Goal: Information Seeking & Learning: Check status

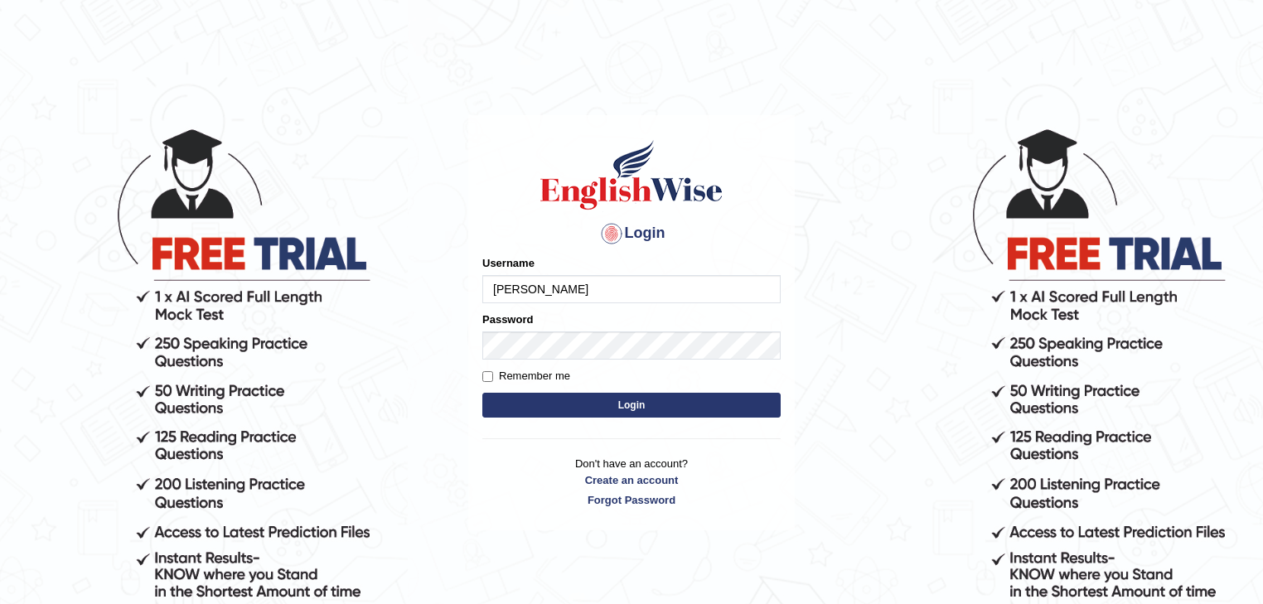
click at [583, 409] on button "Login" at bounding box center [631, 405] width 298 height 25
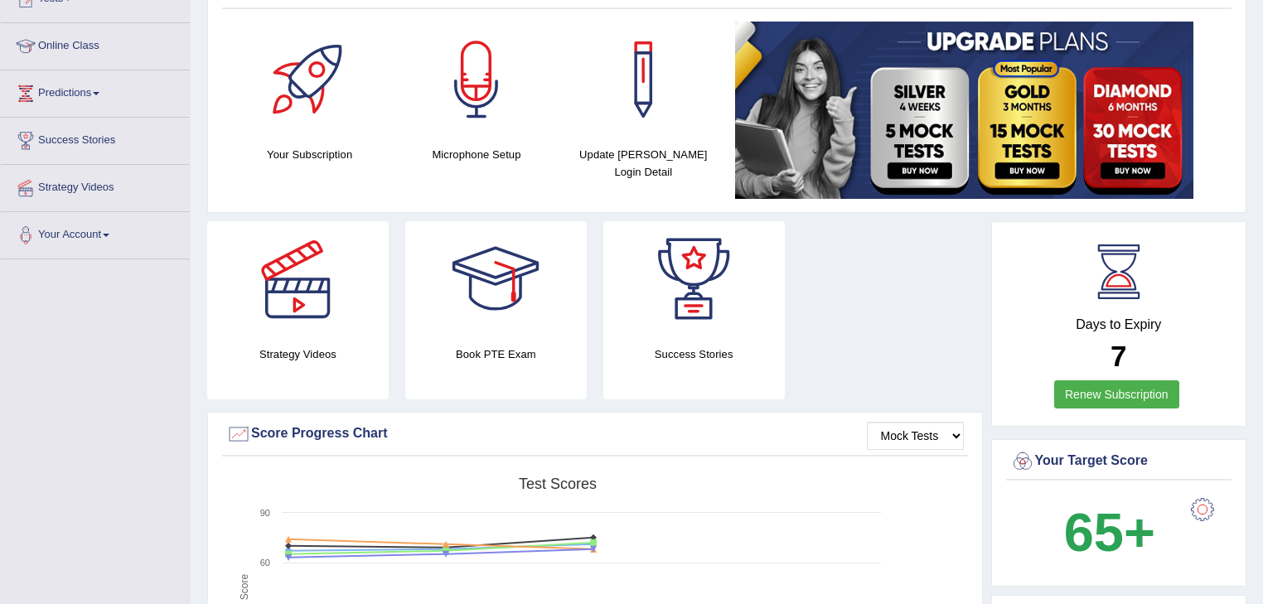
scroll to position [199, 0]
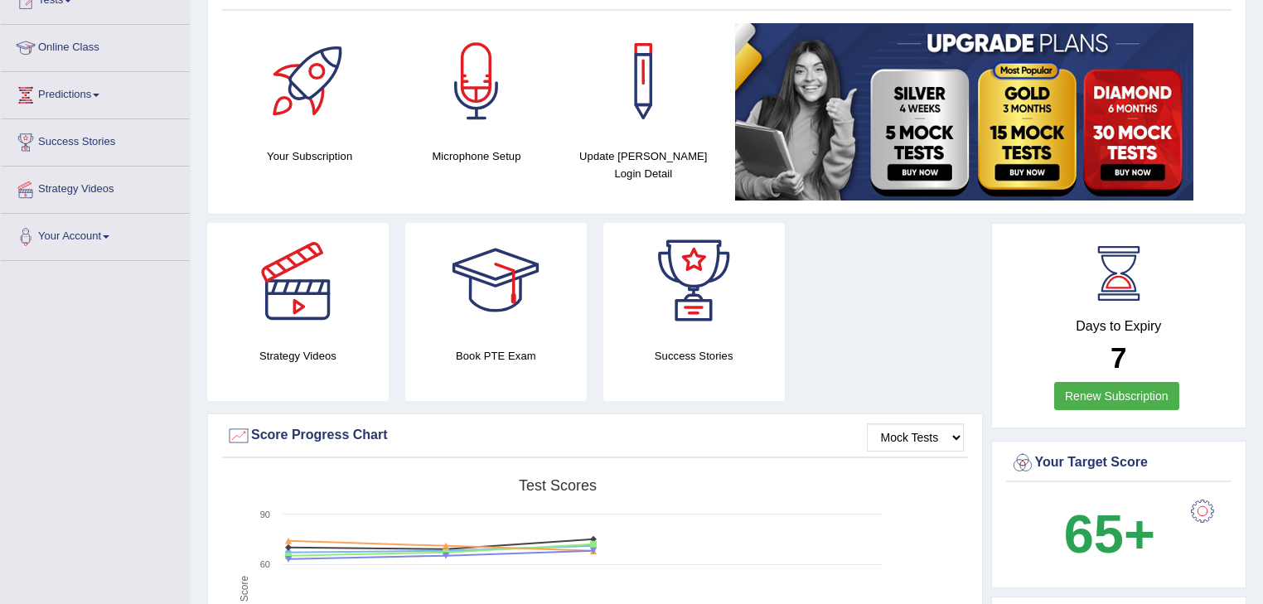
click at [1140, 394] on link "Renew Subscription" at bounding box center [1116, 396] width 125 height 28
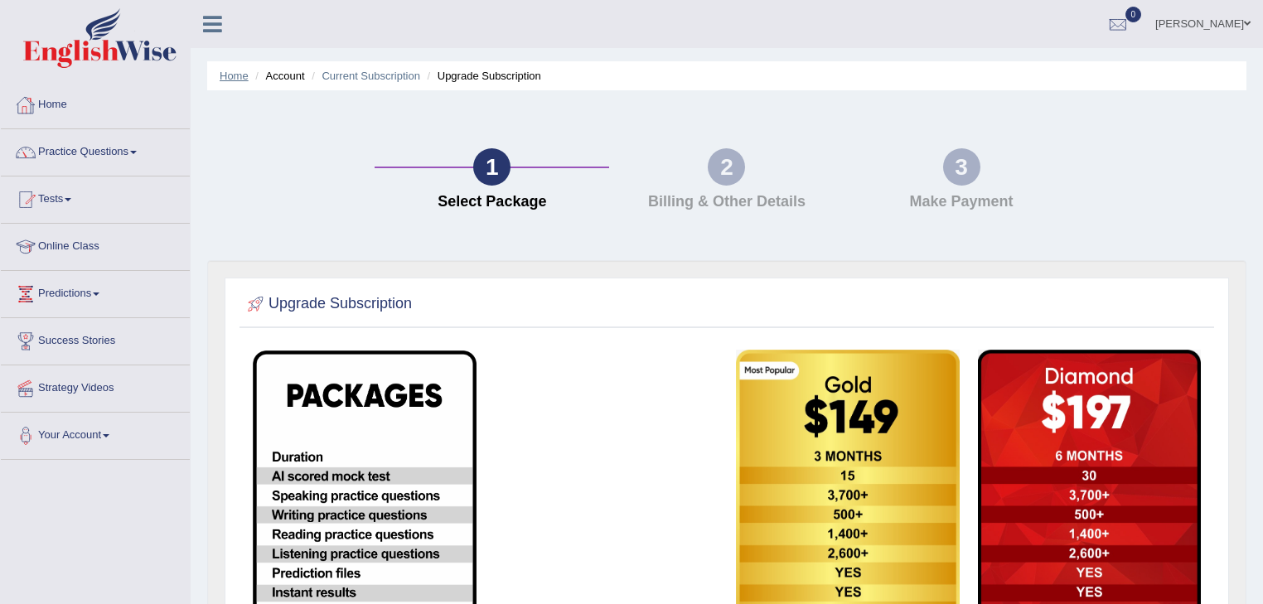
click at [225, 71] on link "Home" at bounding box center [234, 76] width 29 height 12
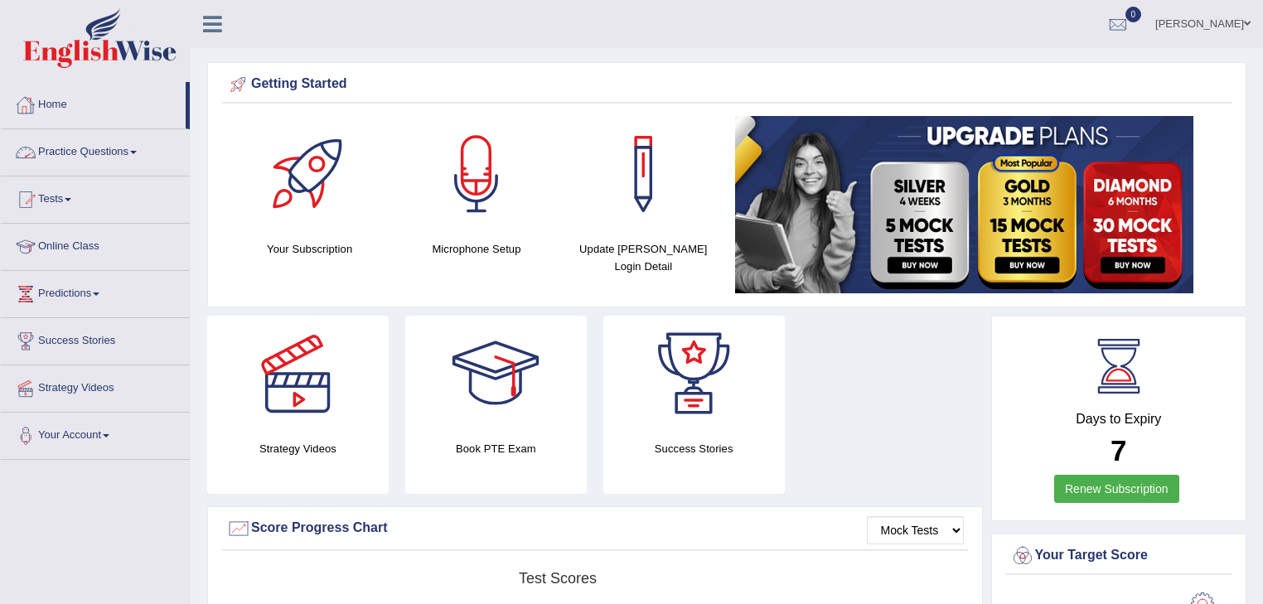
click at [135, 152] on link "Practice Questions" at bounding box center [95, 149] width 189 height 41
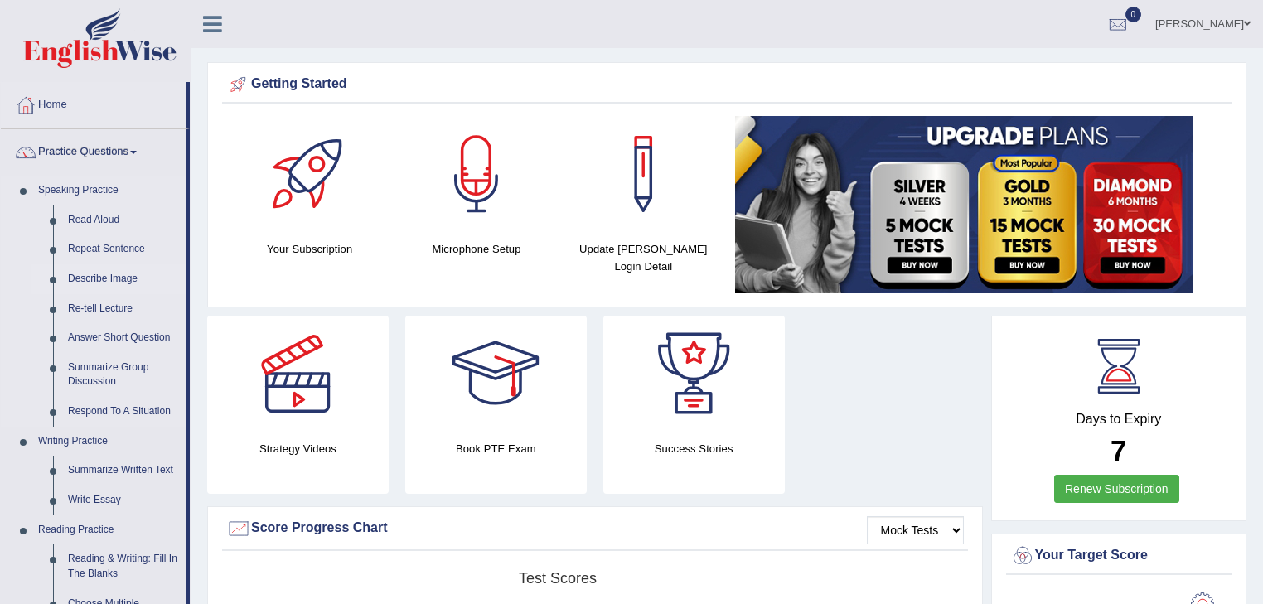
click at [120, 277] on link "Describe Image" at bounding box center [122, 279] width 125 height 30
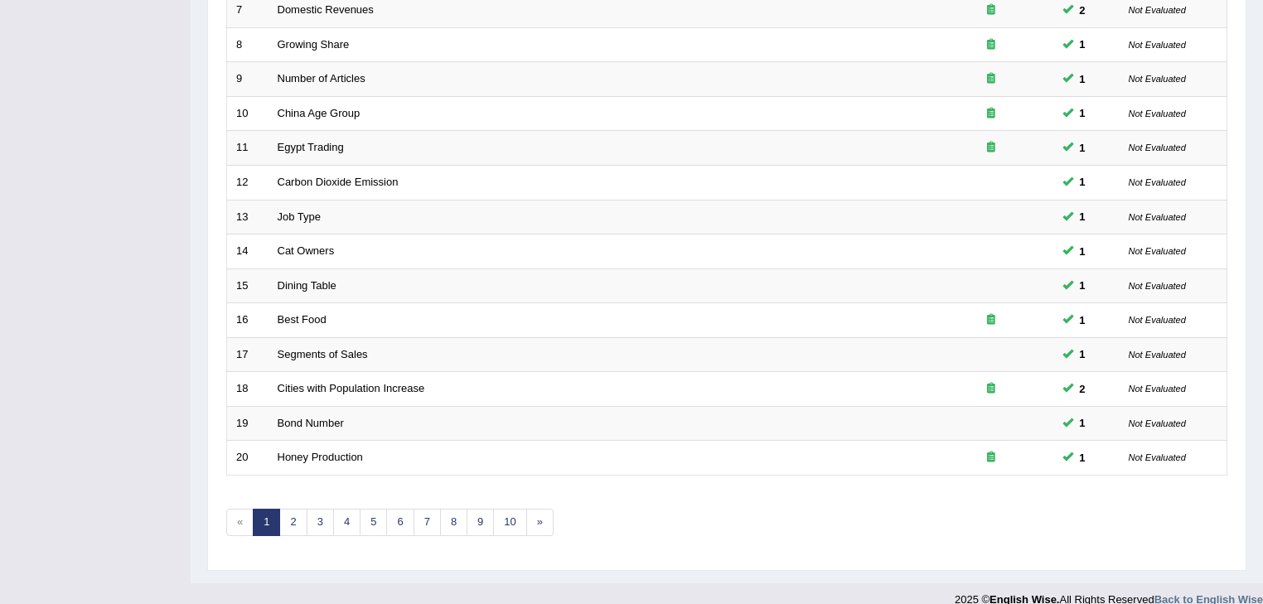
scroll to position [488, 0]
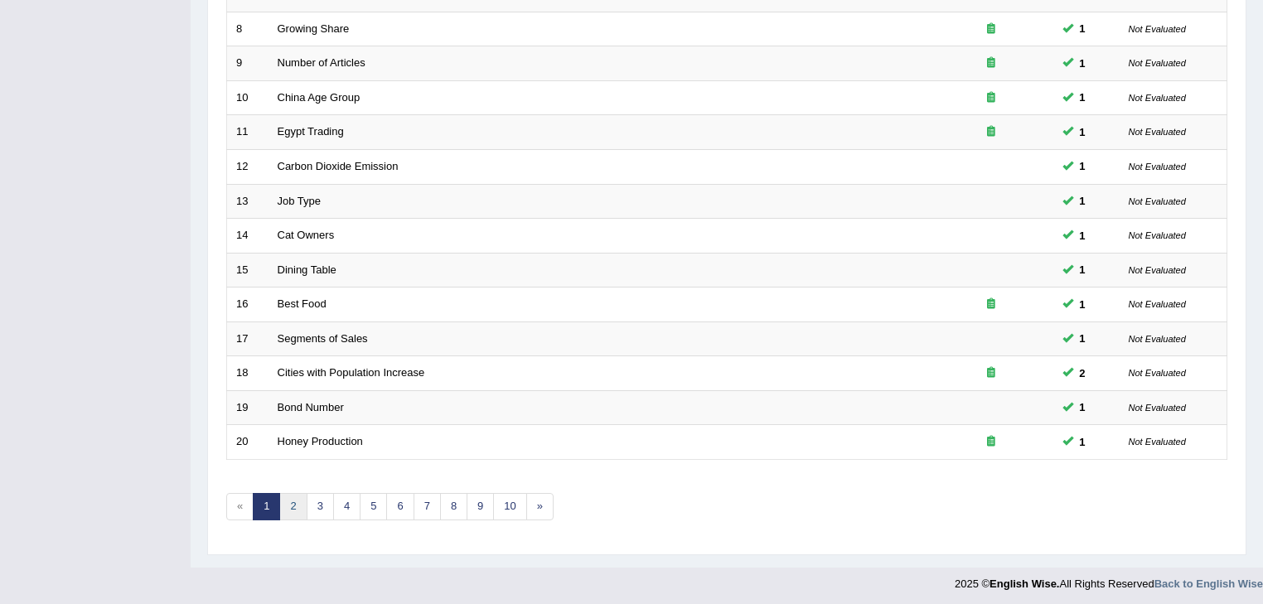
click at [292, 500] on link "2" at bounding box center [292, 506] width 27 height 27
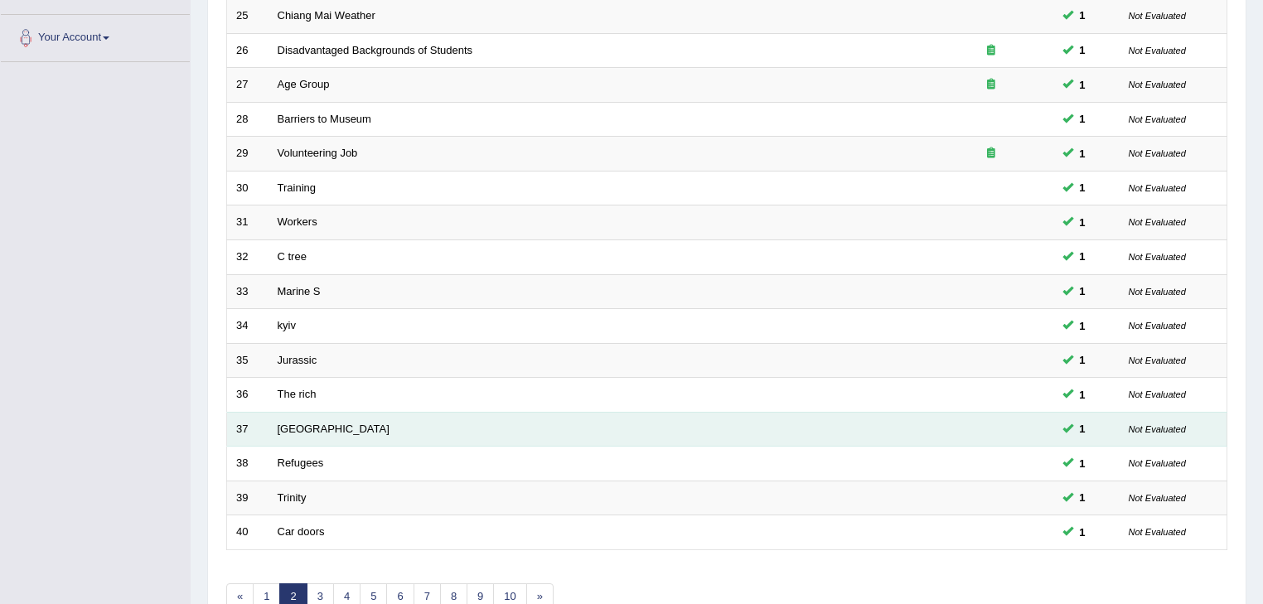
scroll to position [488, 0]
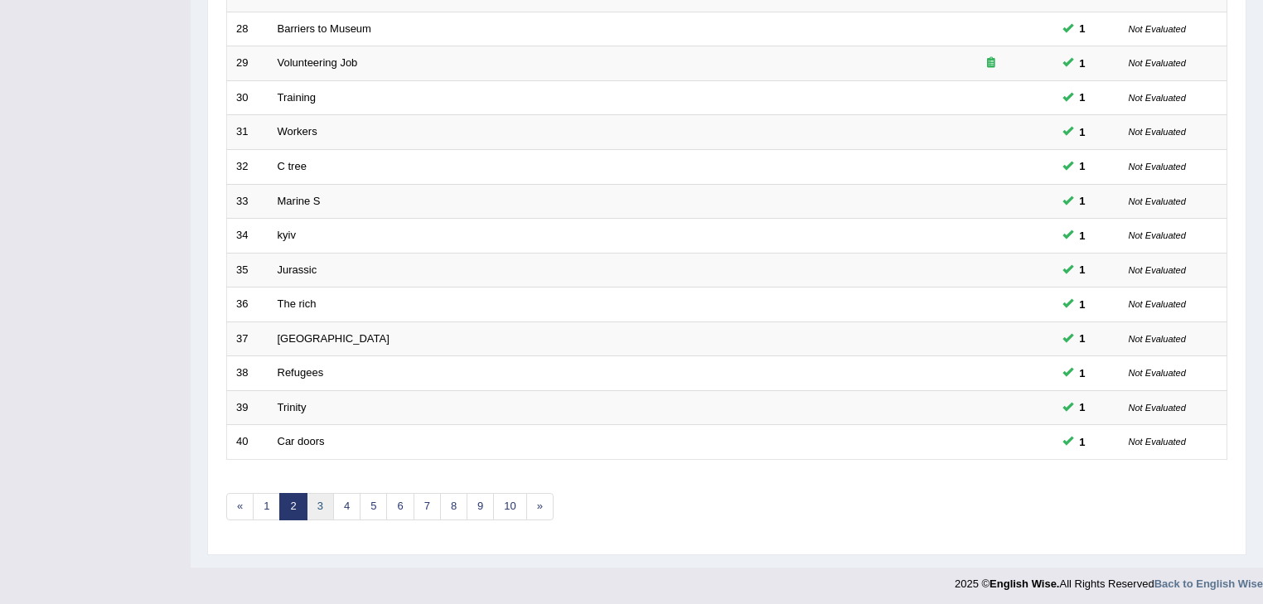
click at [321, 500] on link "3" at bounding box center [320, 506] width 27 height 27
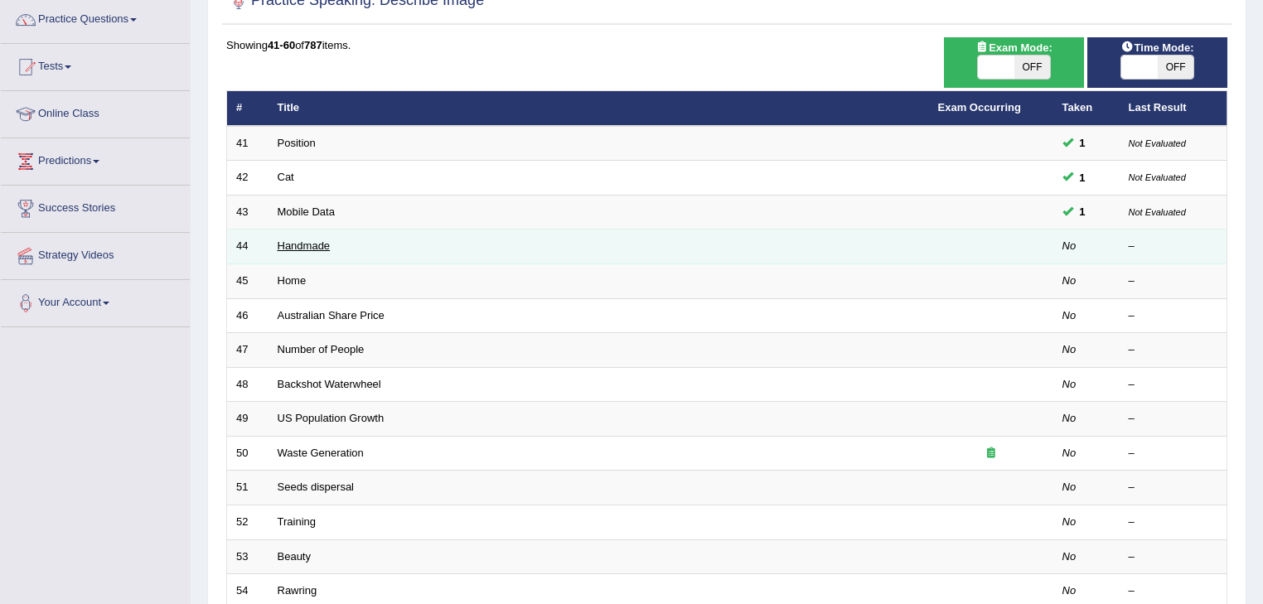
click at [314, 245] on link "Handmade" at bounding box center [304, 245] width 53 height 12
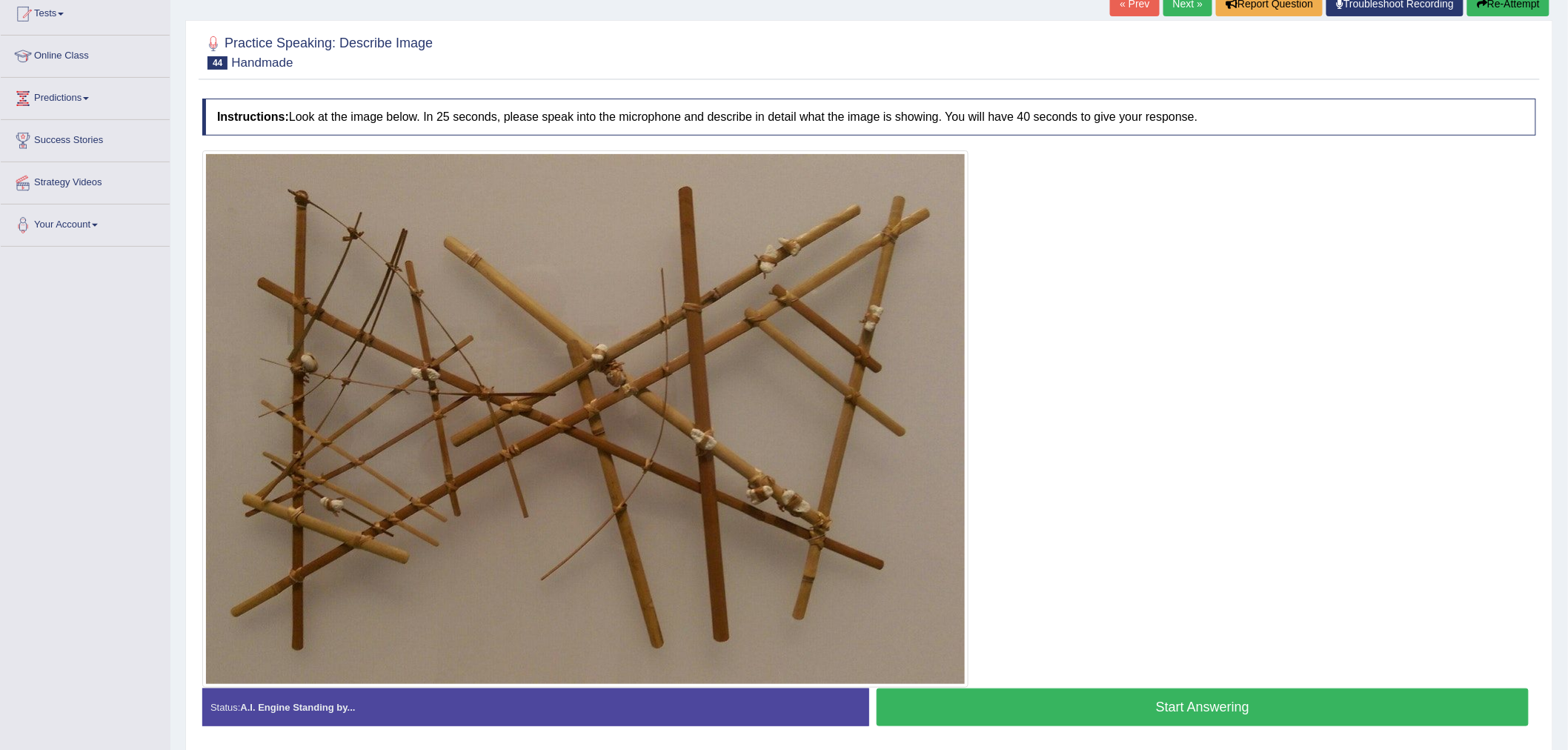
scroll to position [190, 0]
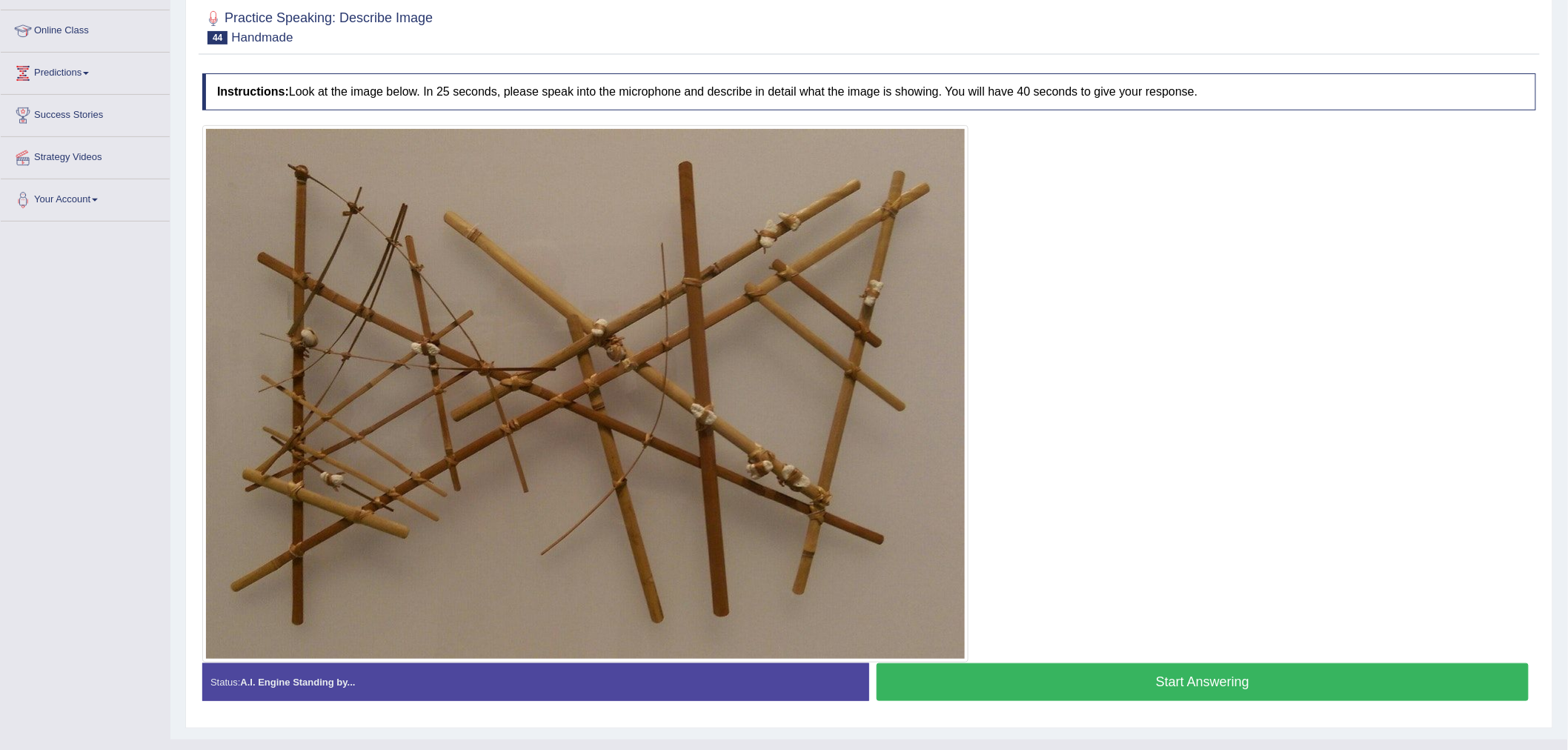
click at [1129, 540] on button "Start Answering" at bounding box center [1202, 683] width 652 height 38
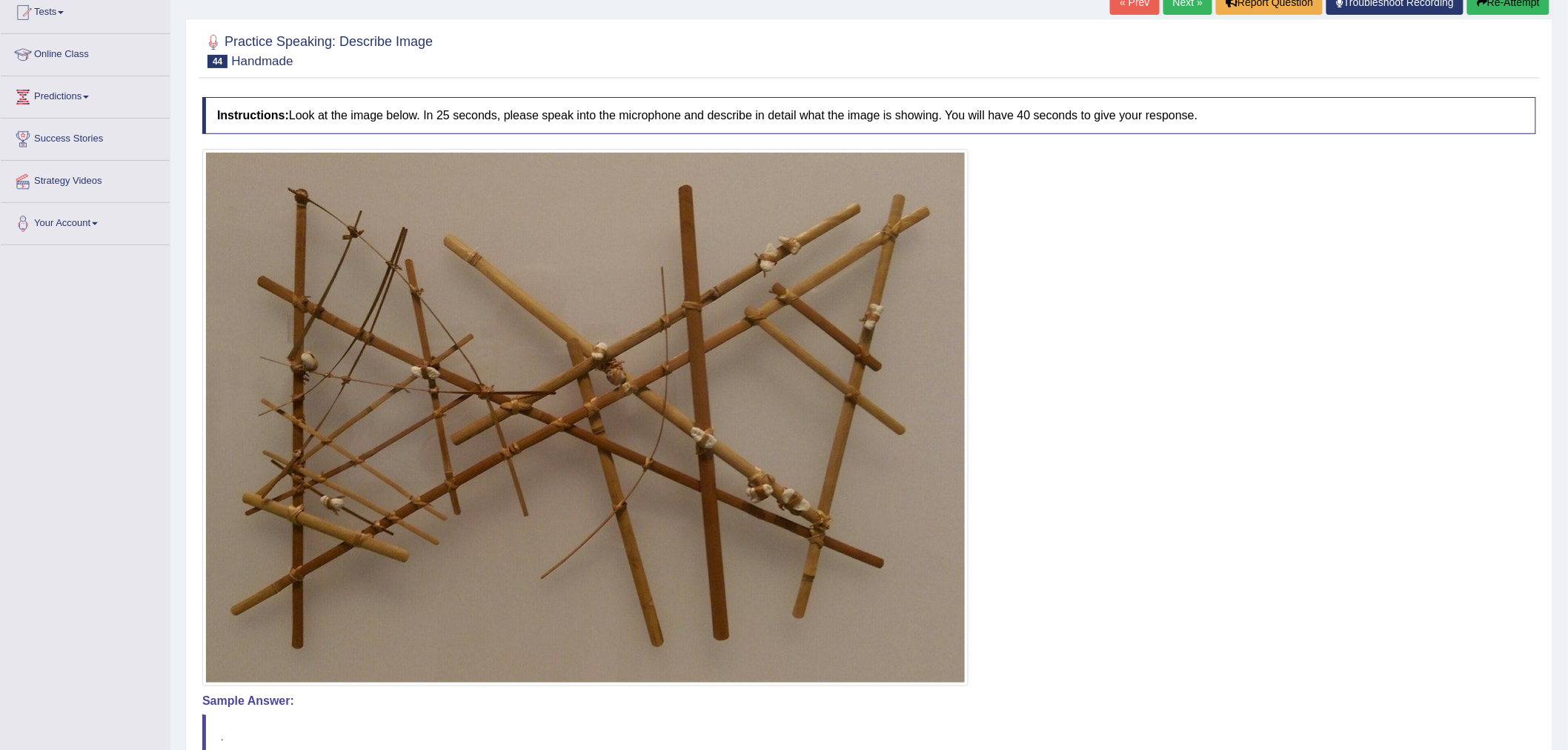
scroll to position [0, 0]
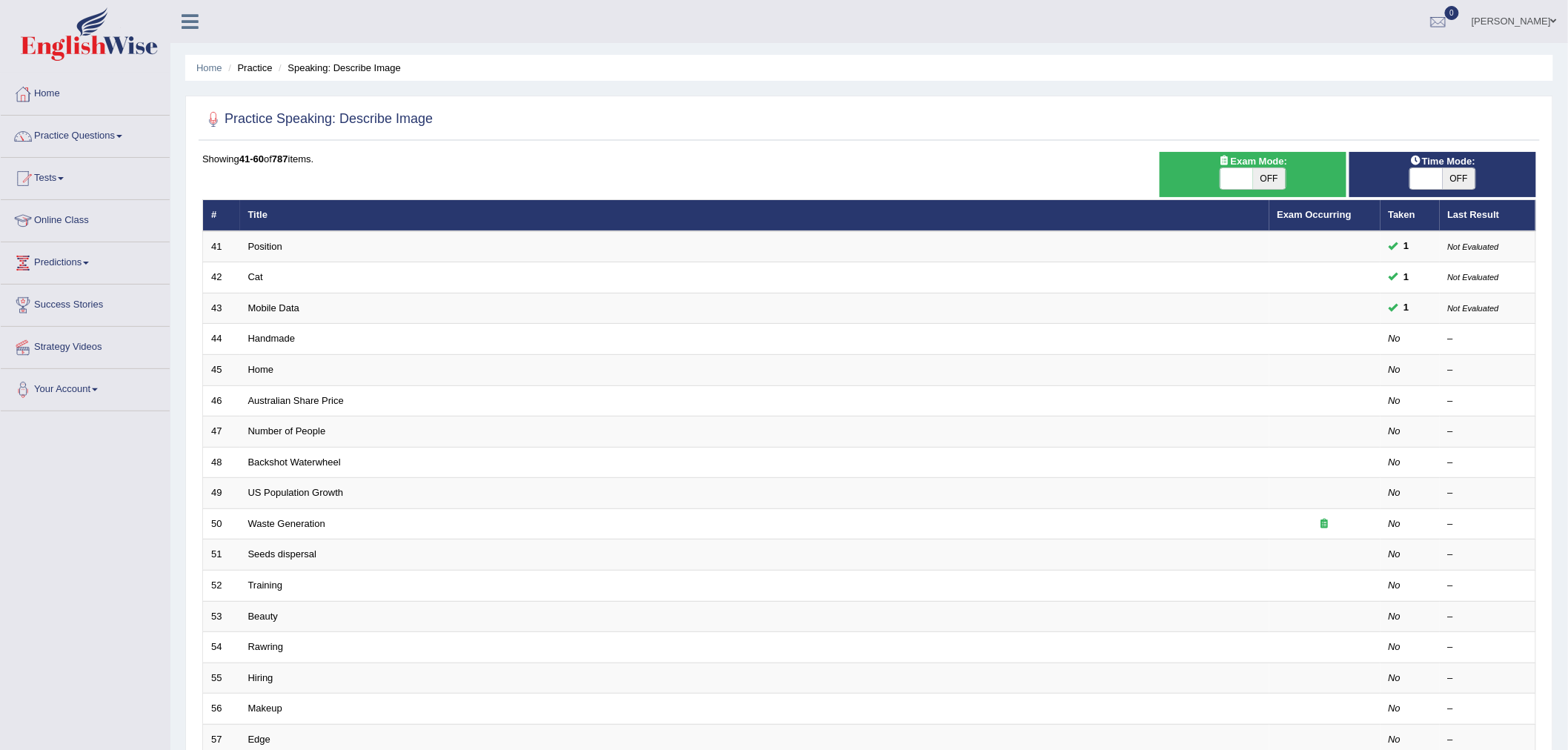
click at [123, 136] on span at bounding box center [119, 136] width 6 height 3
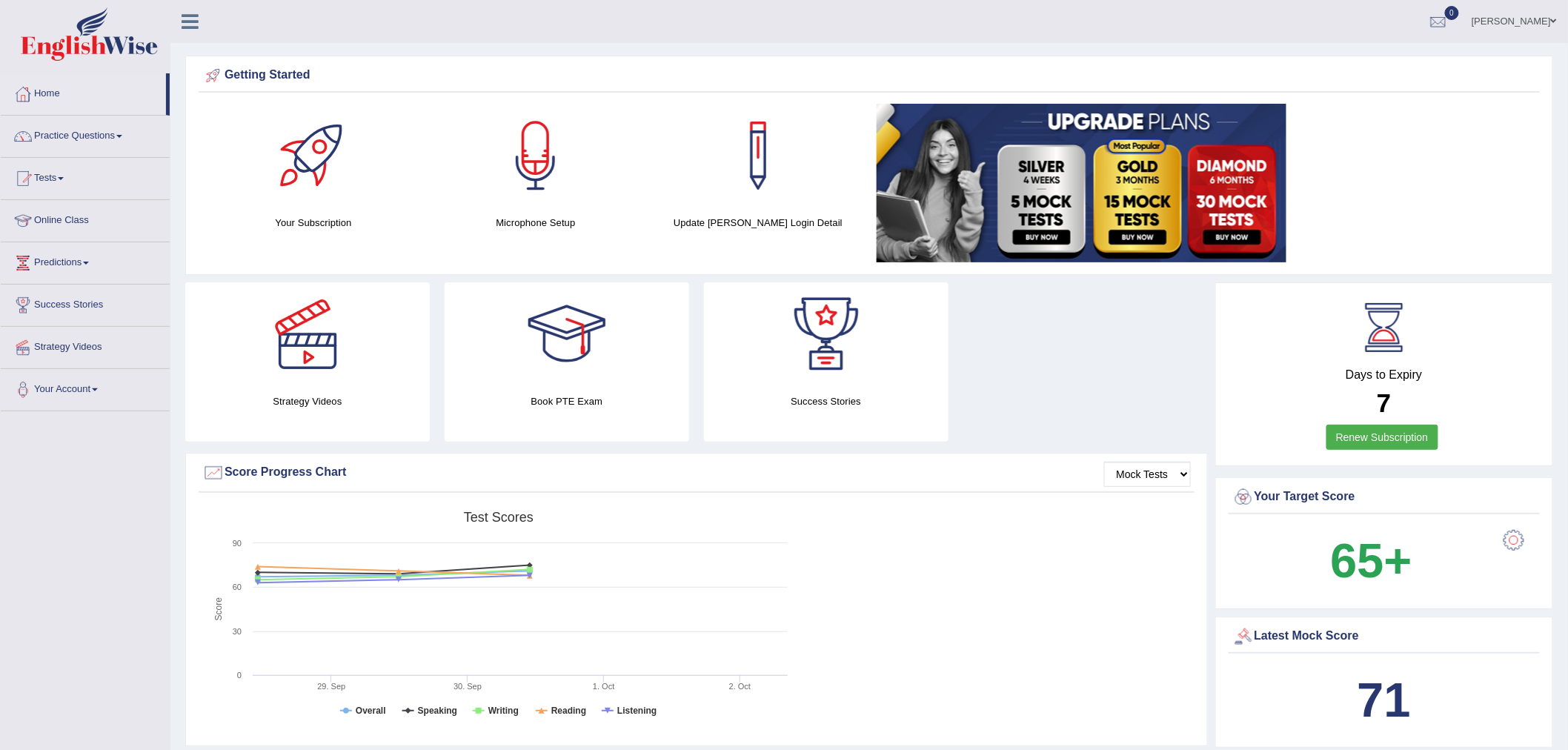
click at [68, 179] on link "Tests" at bounding box center [85, 175] width 169 height 37
click at [43, 265] on link "History" at bounding box center [97, 266] width 139 height 27
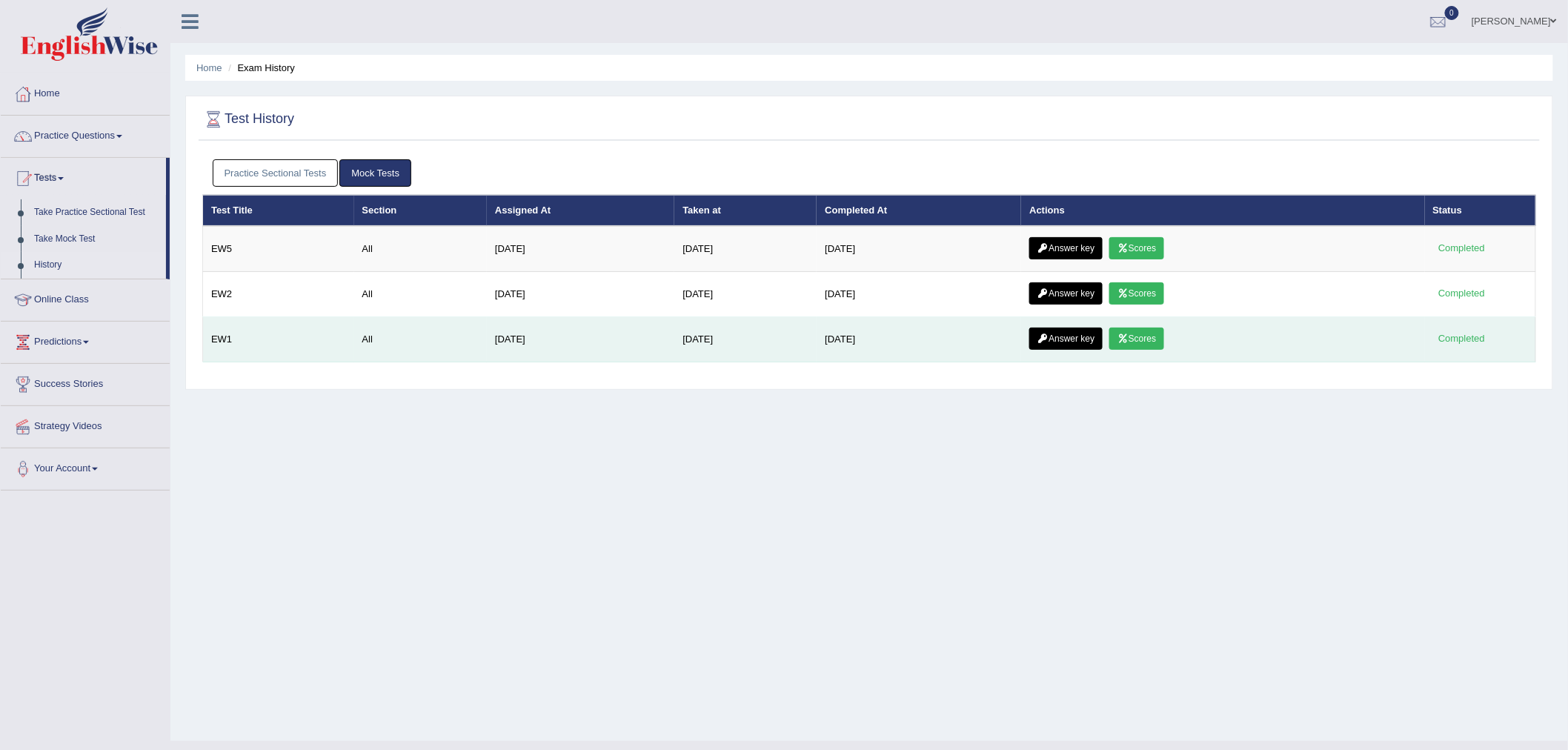
drag, startPoint x: 0, startPoint y: 0, endPoint x: 1149, endPoint y: 339, distance: 1198.0
click at [1151, 339] on link "Scores" at bounding box center [1136, 338] width 55 height 22
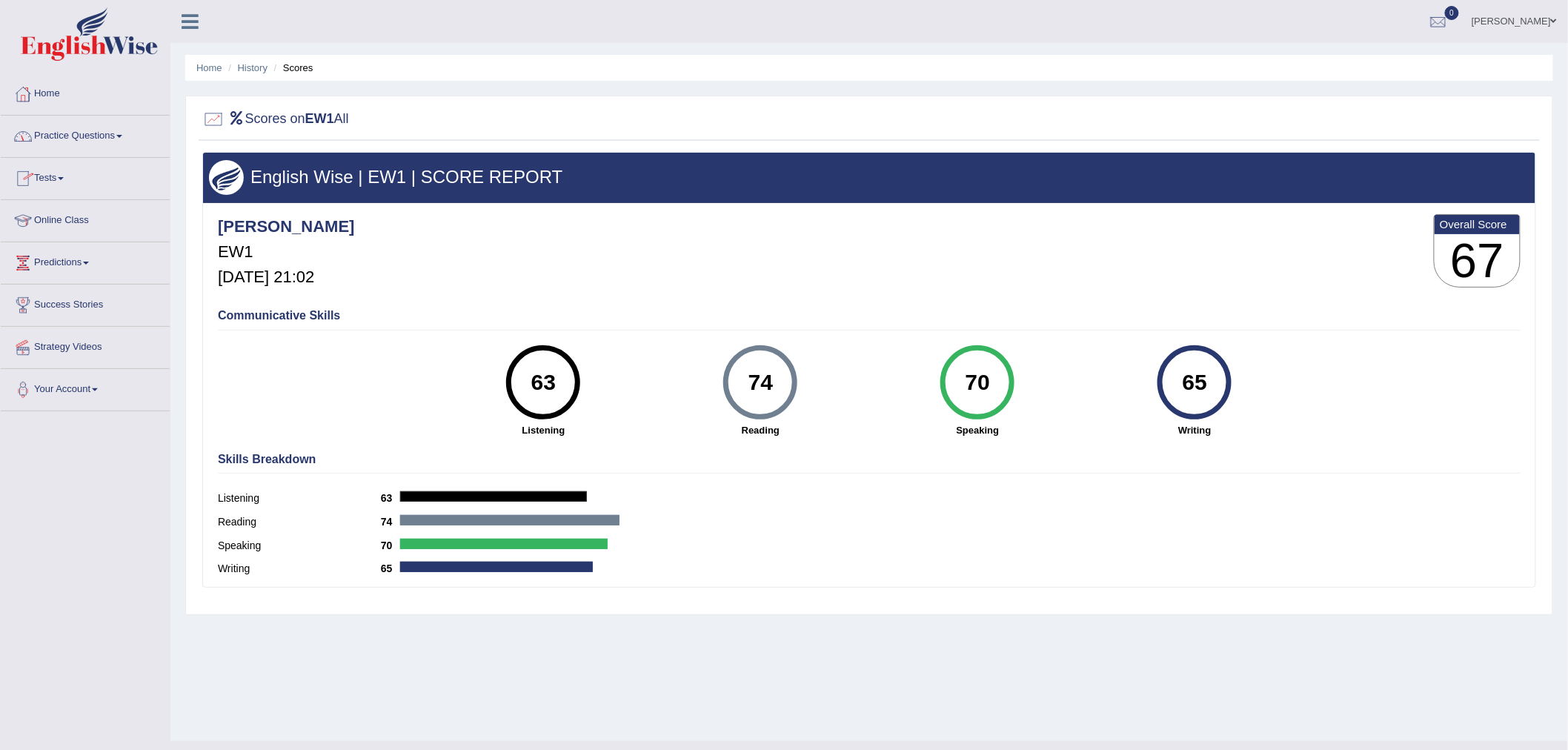
click at [71, 180] on link "Tests" at bounding box center [85, 175] width 169 height 37
click at [47, 266] on link "History" at bounding box center [97, 266] width 139 height 27
click at [54, 174] on link "Tests" at bounding box center [85, 175] width 169 height 37
click at [55, 265] on link "History" at bounding box center [97, 266] width 139 height 27
click at [68, 178] on link "Tests" at bounding box center [85, 175] width 169 height 37
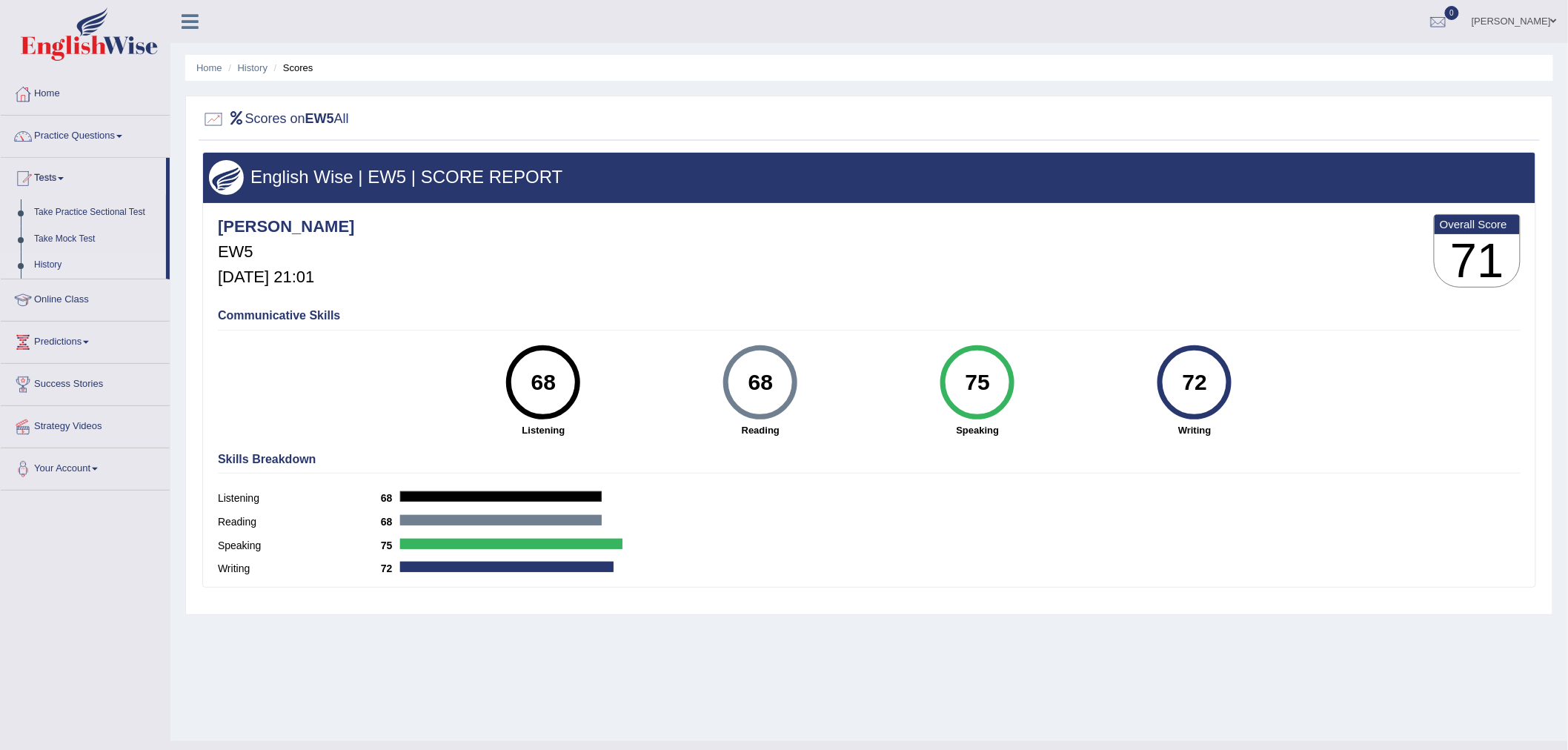
click at [42, 268] on link "History" at bounding box center [97, 266] width 139 height 27
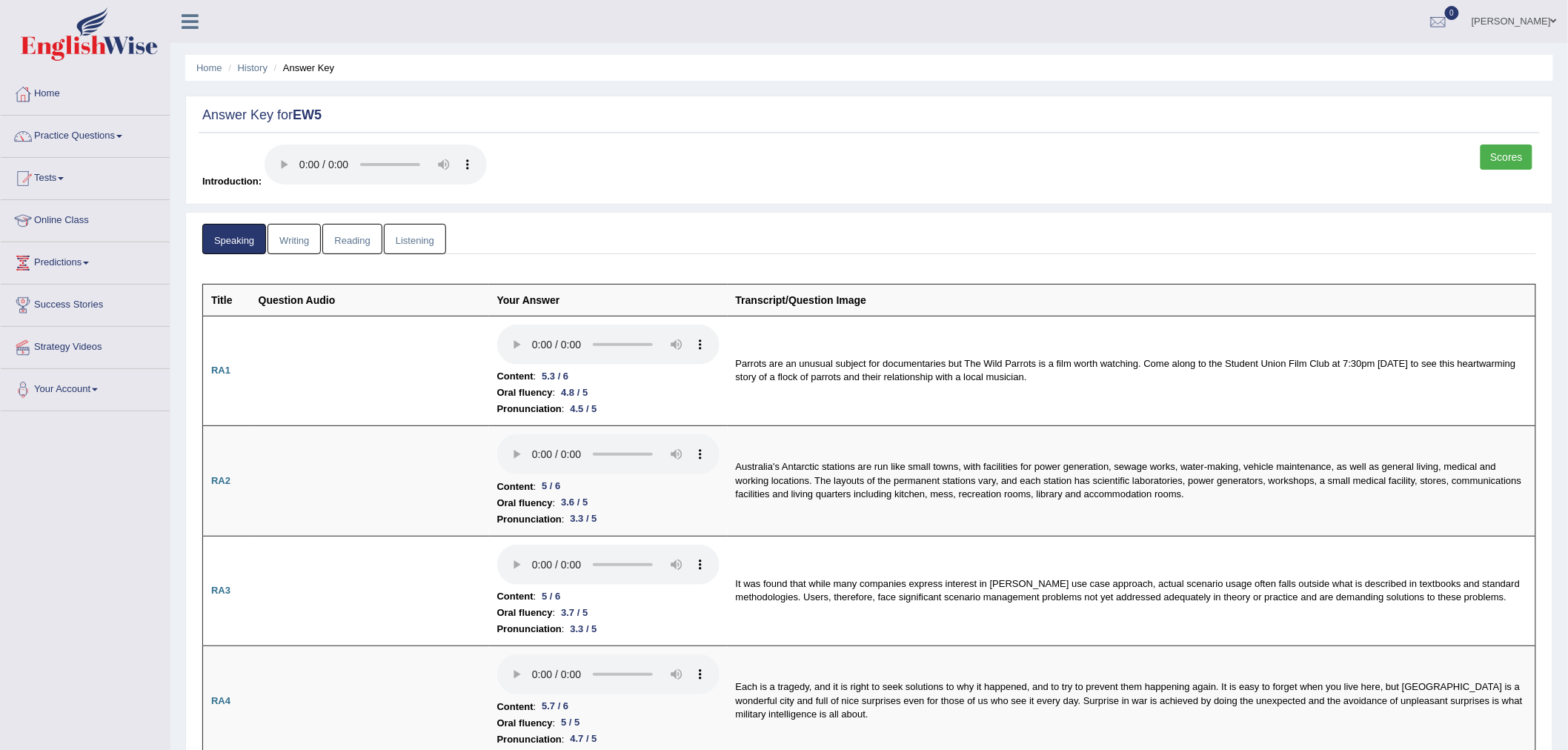
click at [420, 242] on link "Listening" at bounding box center [415, 239] width 63 height 30
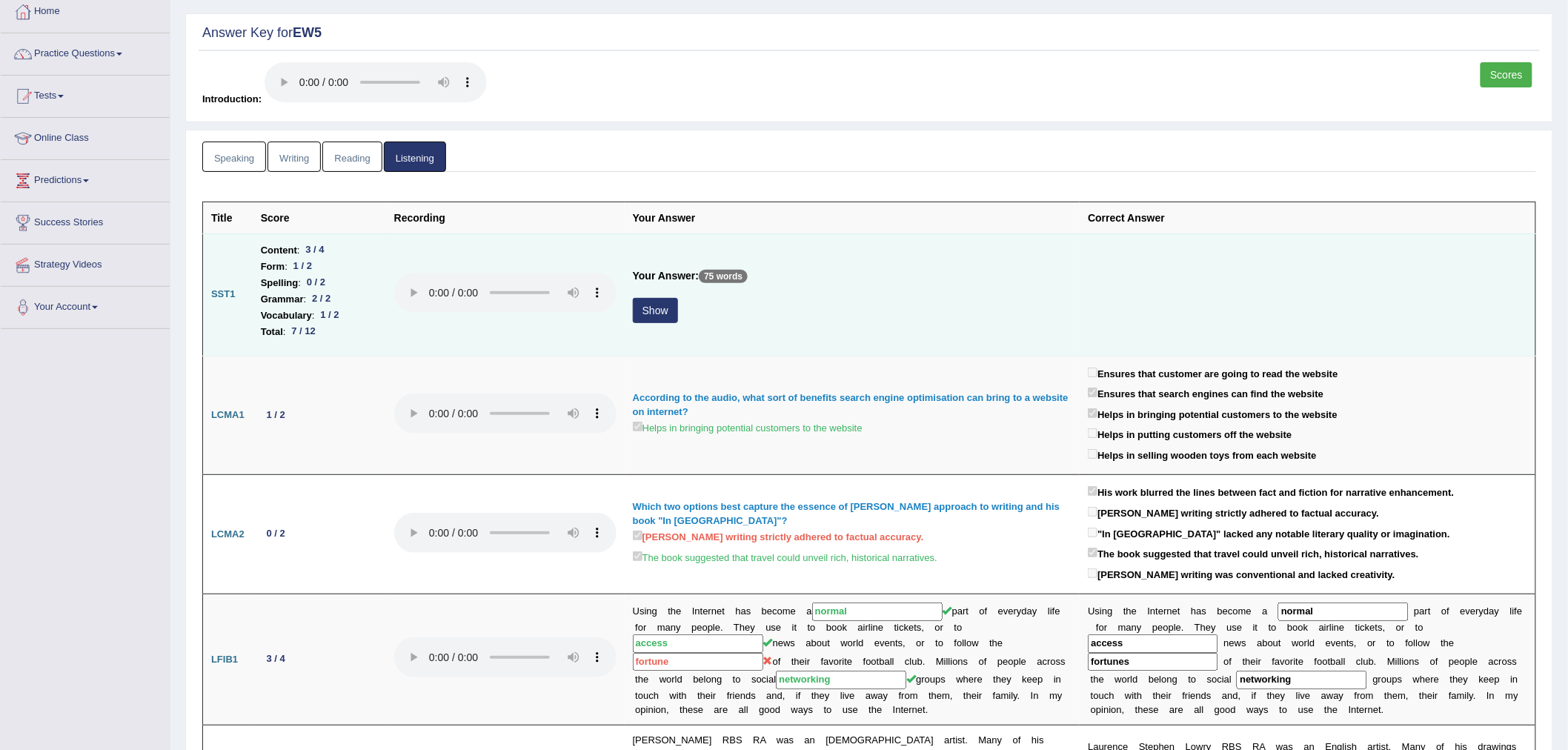
scroll to position [165, 0]
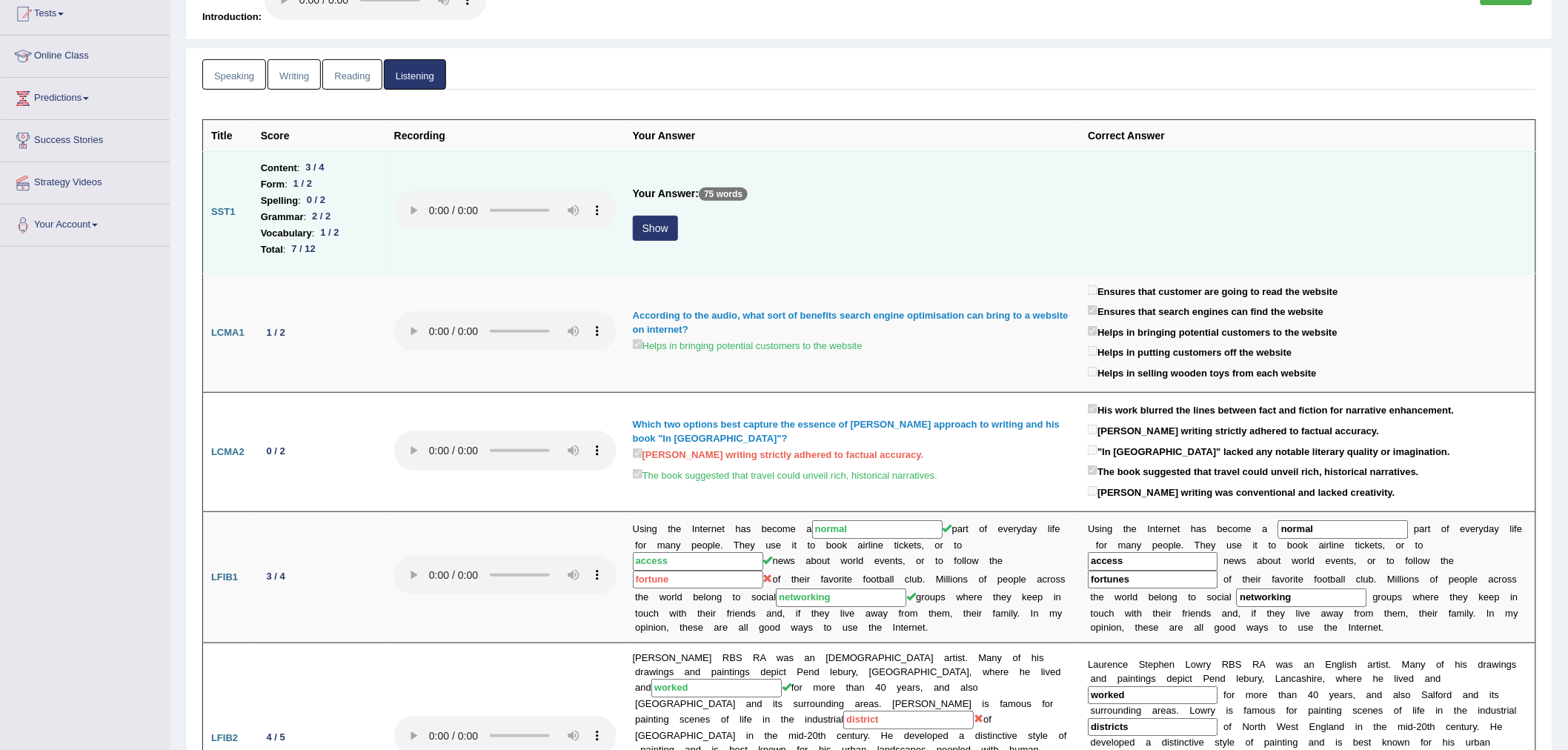
click at [655, 237] on button "Show" at bounding box center [656, 228] width 46 height 25
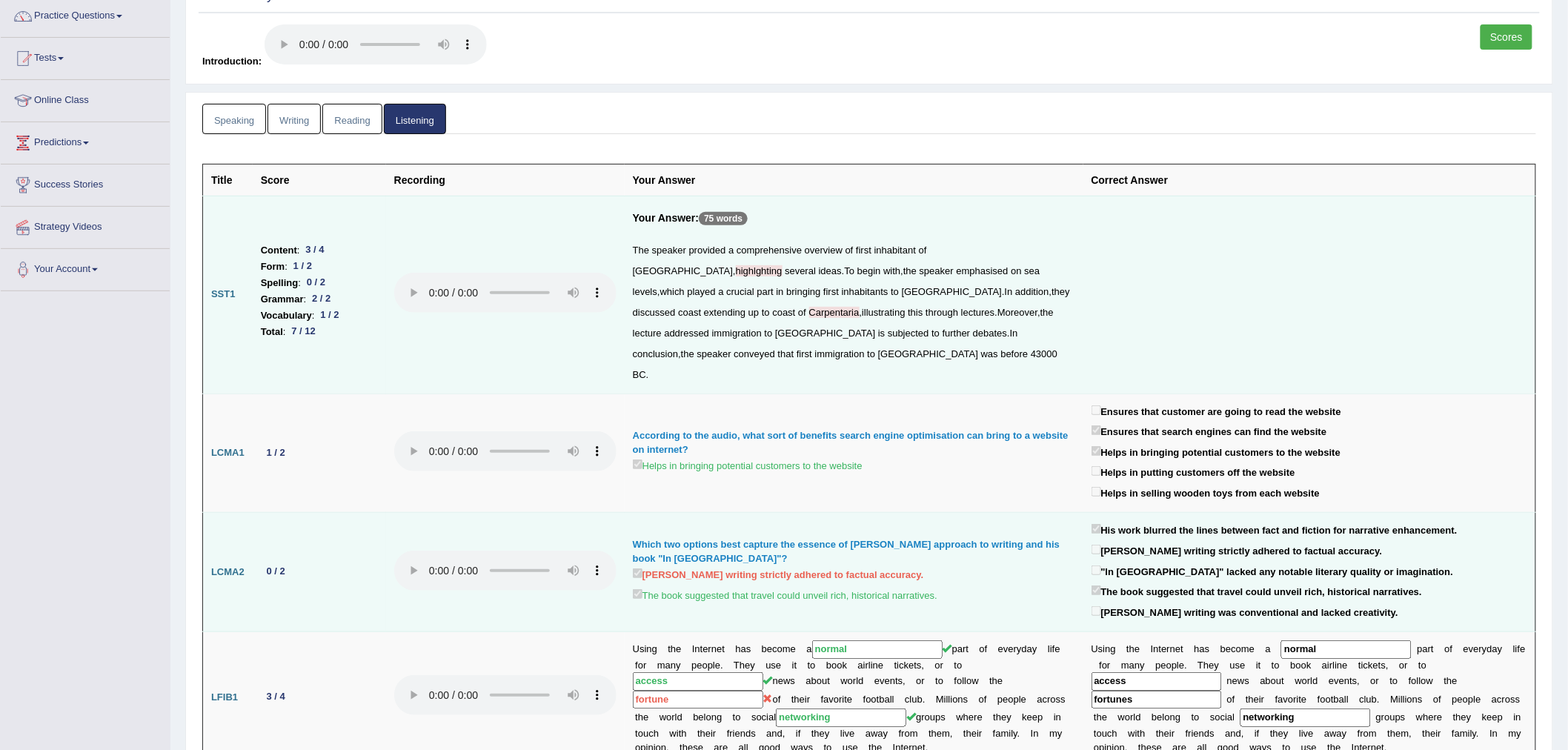
scroll to position [0, 0]
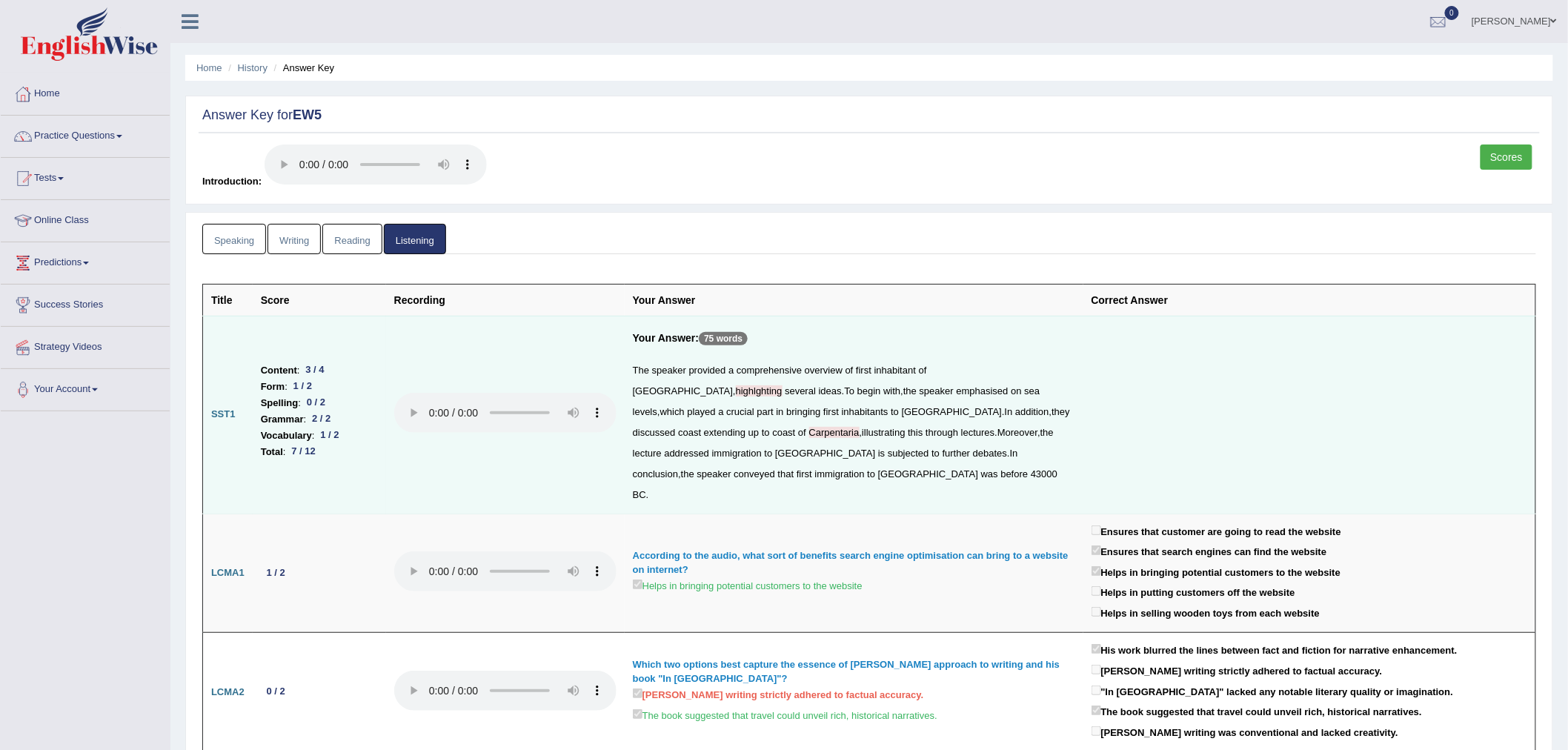
click at [239, 244] on link "Speaking" at bounding box center [233, 239] width 64 height 30
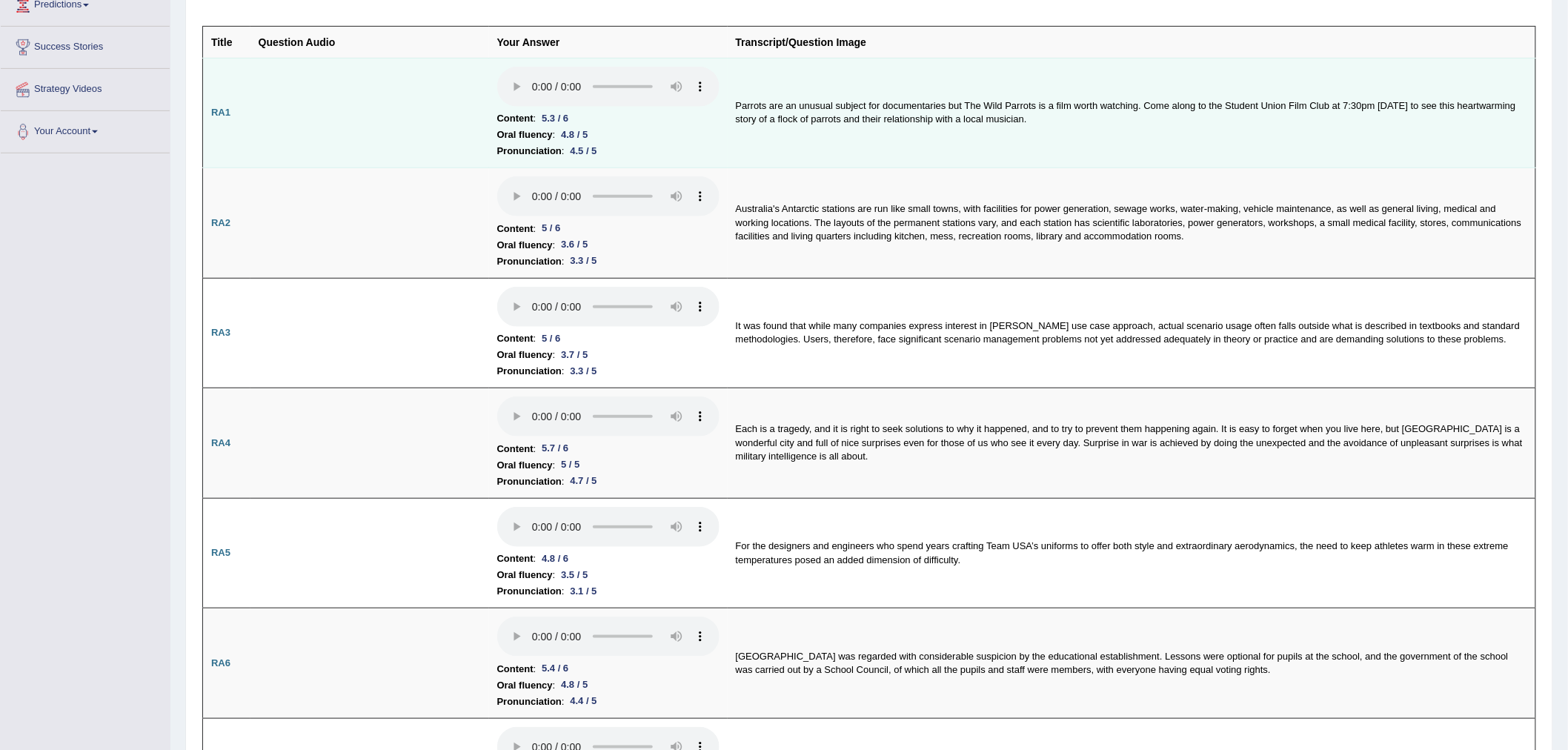
scroll to position [197, 0]
